Goal: Navigation & Orientation: Find specific page/section

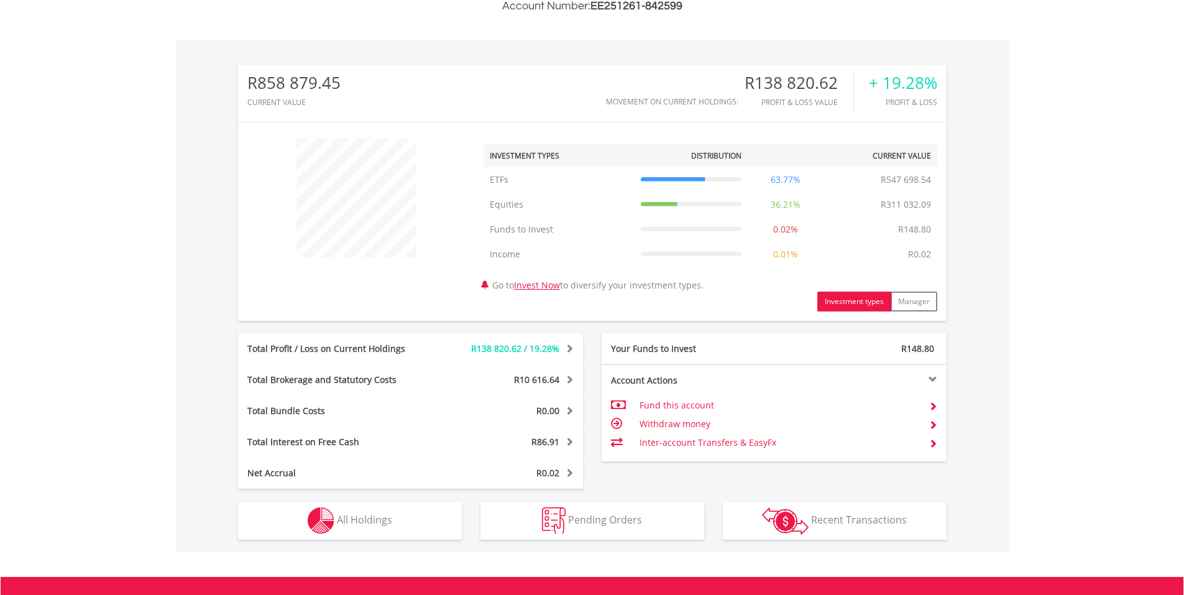
scroll to position [373, 0]
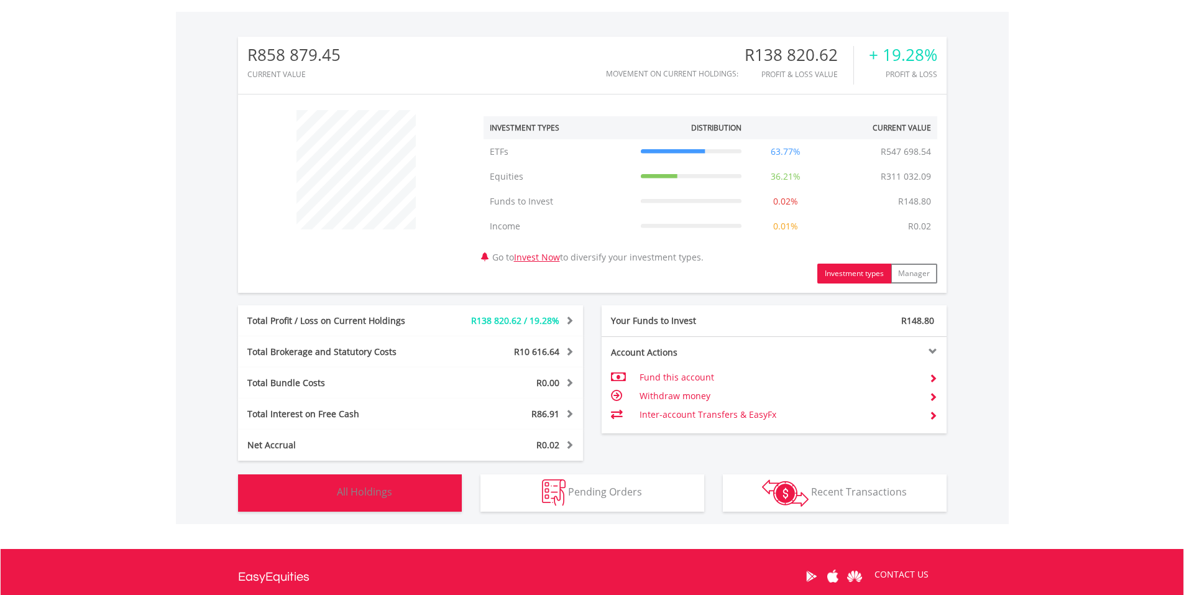
click at [370, 487] on span "All Holdings" at bounding box center [364, 492] width 55 height 14
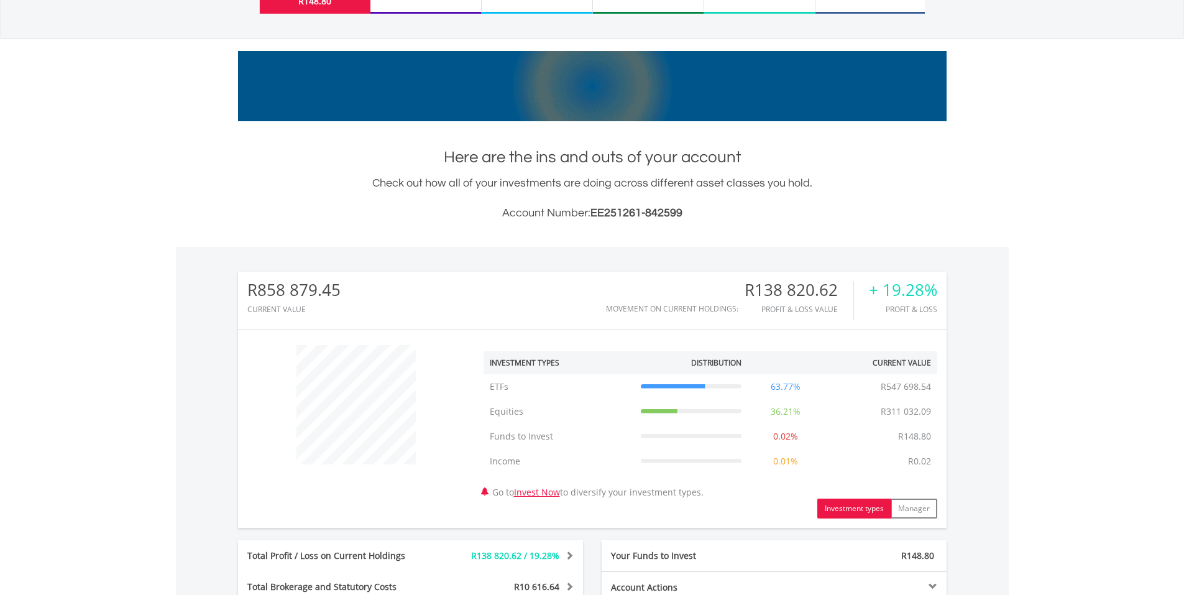
scroll to position [0, 0]
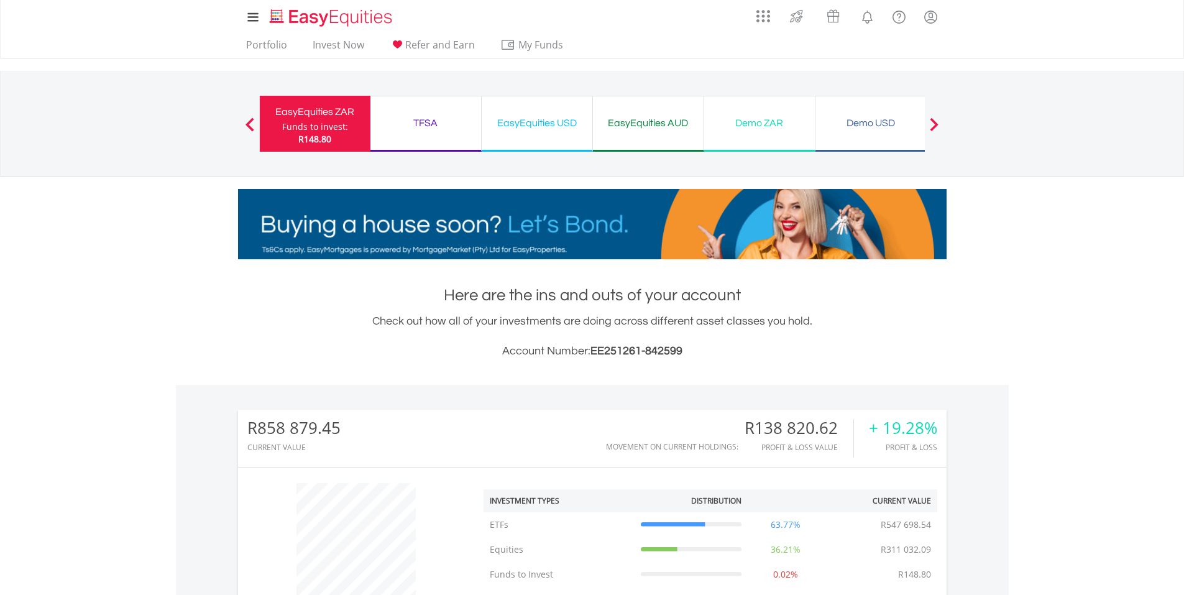
click at [423, 123] on div "TFSA" at bounding box center [426, 122] width 96 height 17
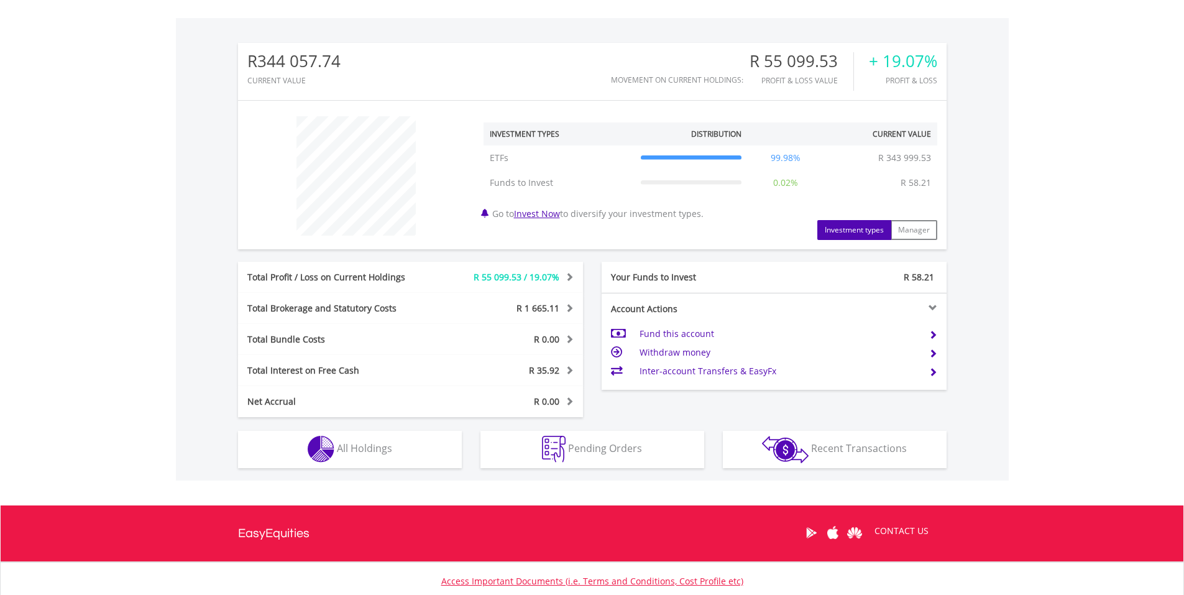
scroll to position [373, 0]
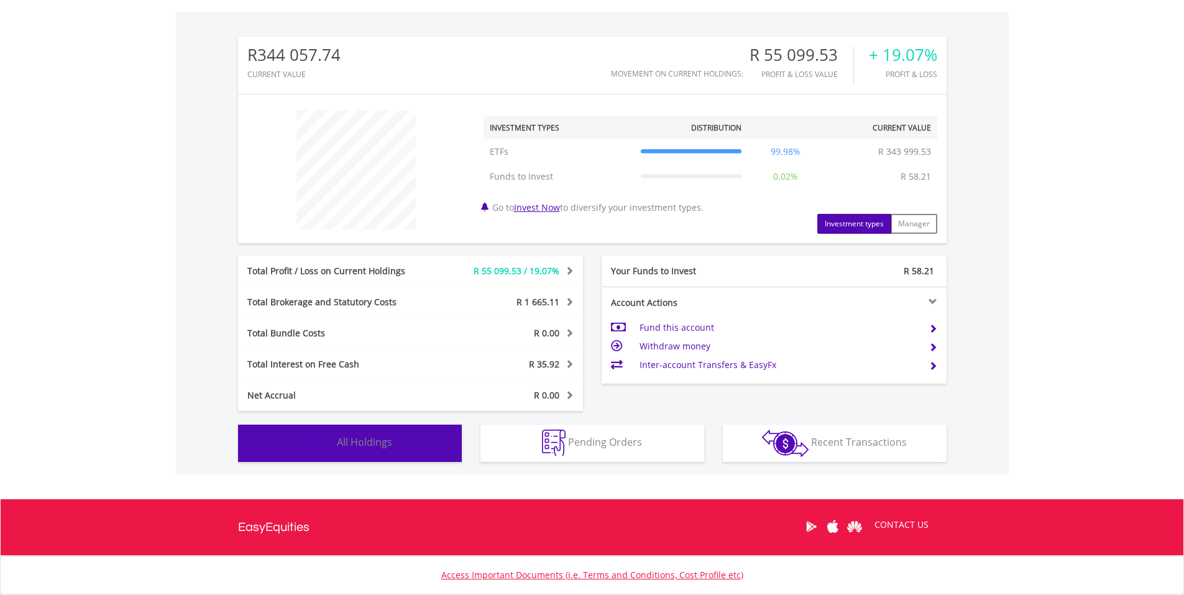
click at [349, 439] on span "All Holdings" at bounding box center [364, 442] width 55 height 14
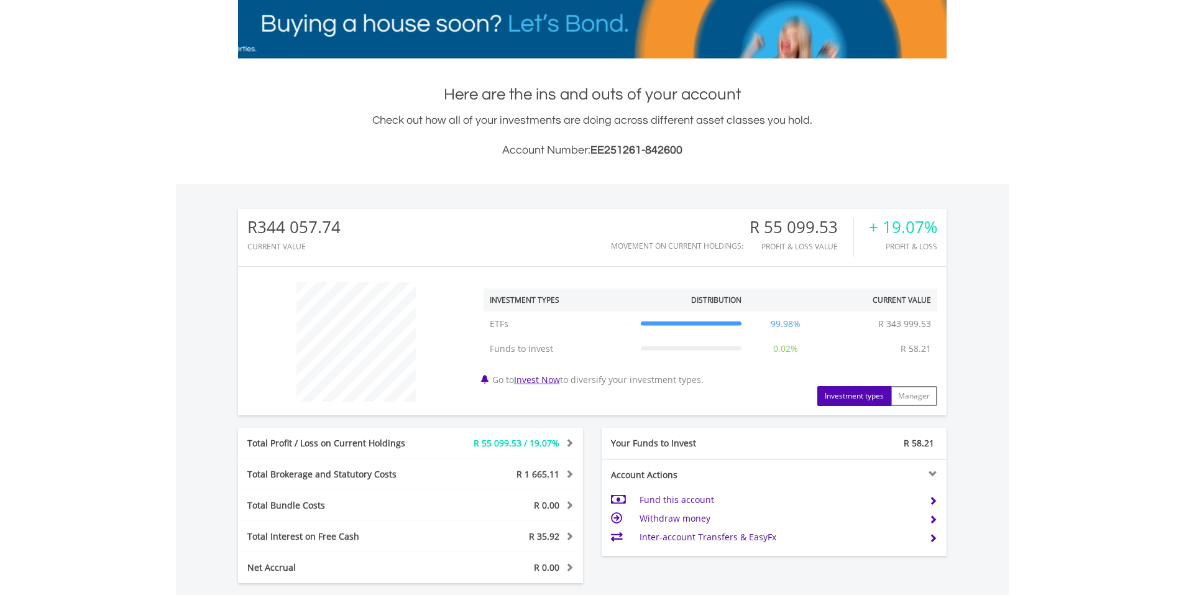
scroll to position [64, 0]
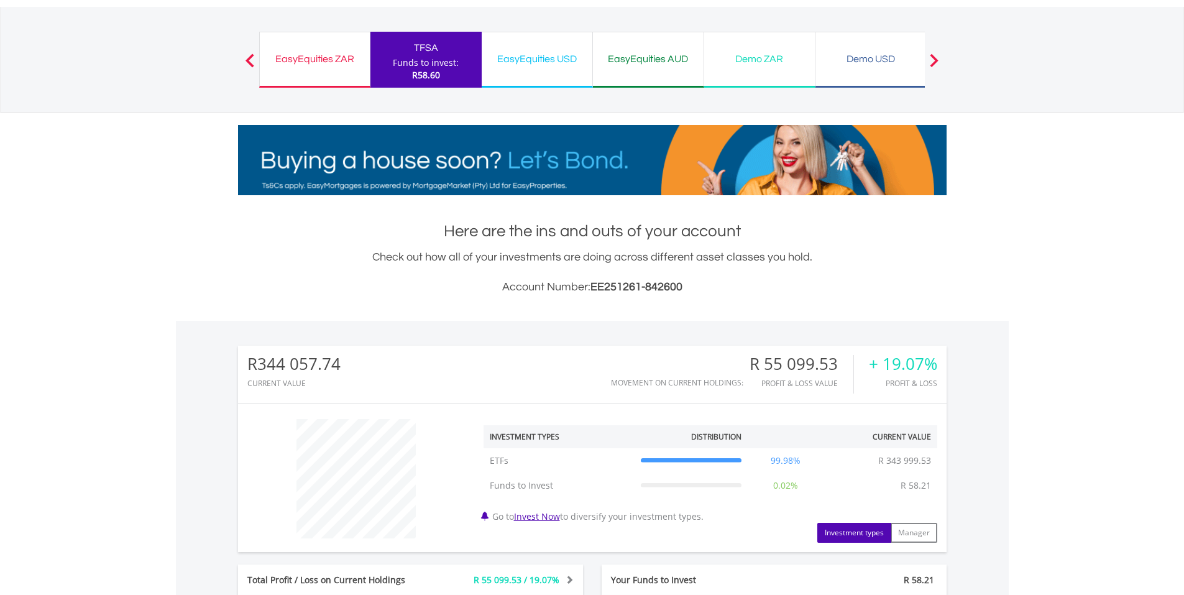
click at [536, 58] on div "EasyEquities USD" at bounding box center [537, 58] width 96 height 17
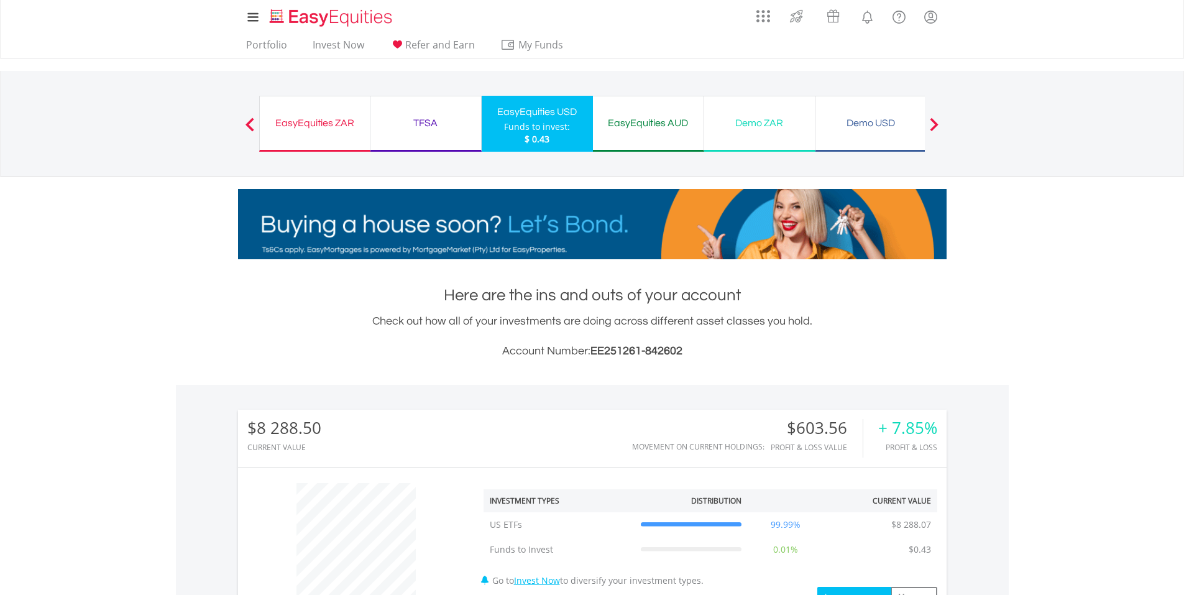
click at [653, 128] on div "EasyEquities AUD" at bounding box center [648, 122] width 96 height 17
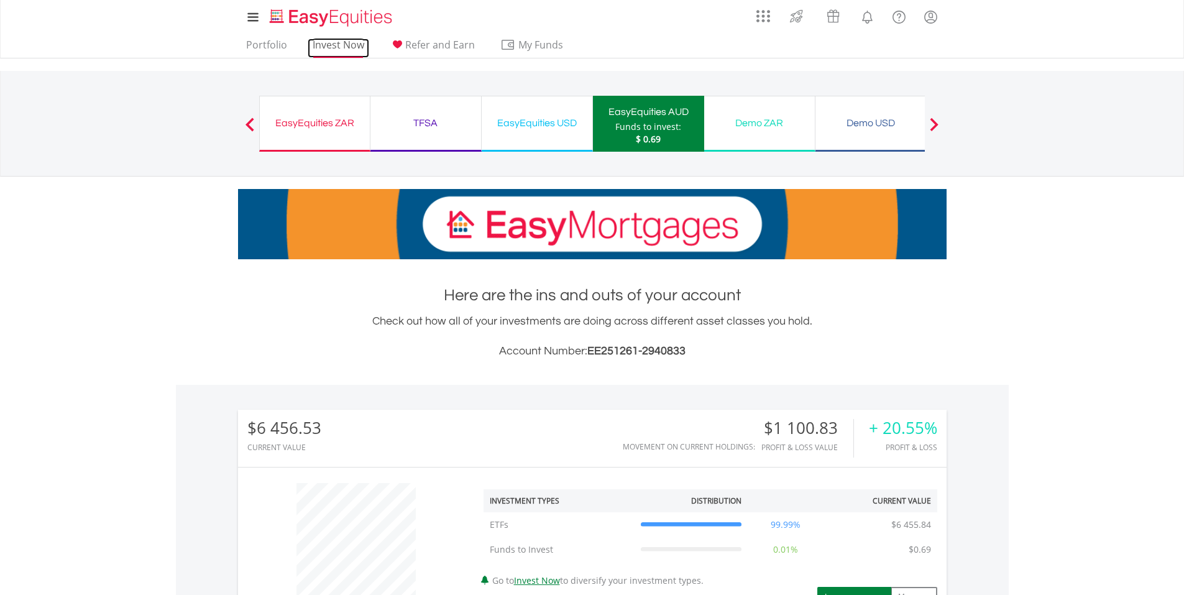
click at [330, 48] on link "Invest Now" at bounding box center [339, 48] width 62 height 19
